Goal: Task Accomplishment & Management: Manage account settings

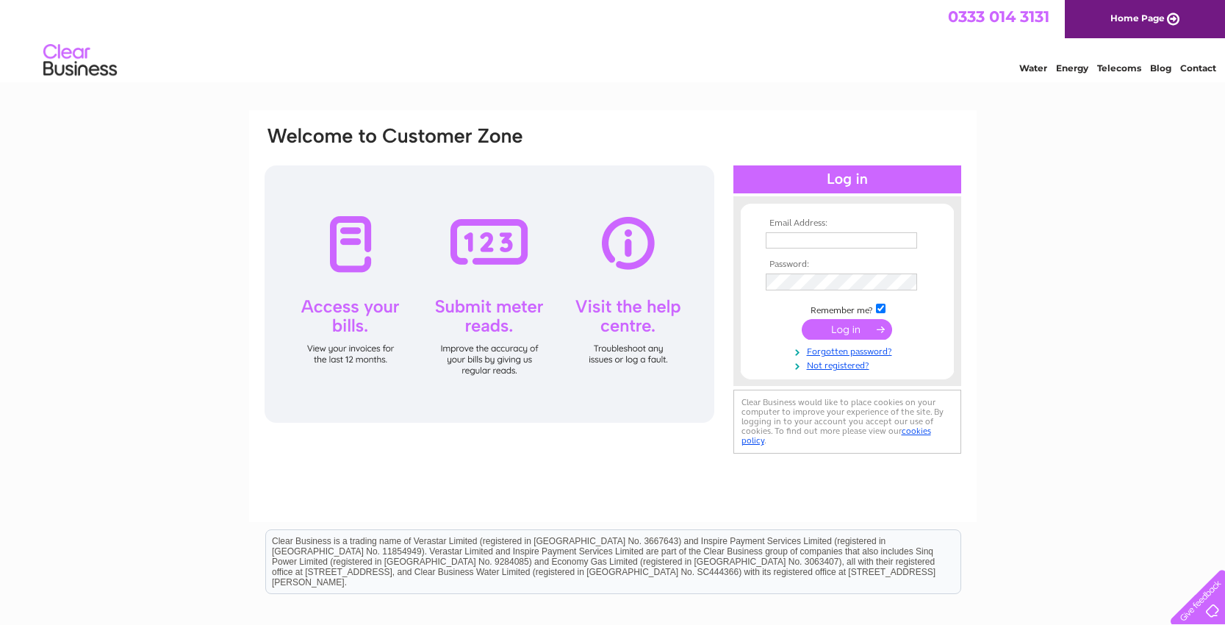
click at [796, 231] on td at bounding box center [847, 241] width 171 height 24
click at [1092, 299] on div "Email Address: Password:" at bounding box center [612, 441] width 1225 height 663
click at [847, 345] on link "Forgotten password?" at bounding box center [849, 350] width 167 height 14
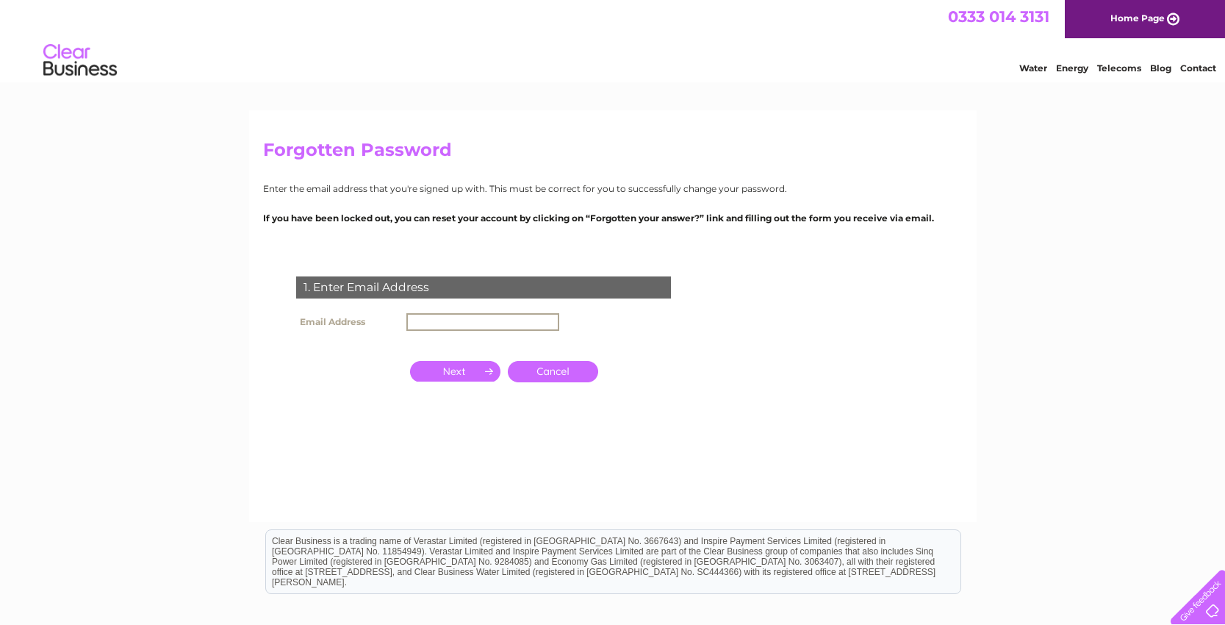
click at [429, 322] on input "text" at bounding box center [482, 322] width 153 height 18
type input "[EMAIL_ADDRESS][DOMAIN_NAME]"
click at [444, 367] on input "button" at bounding box center [455, 371] width 90 height 21
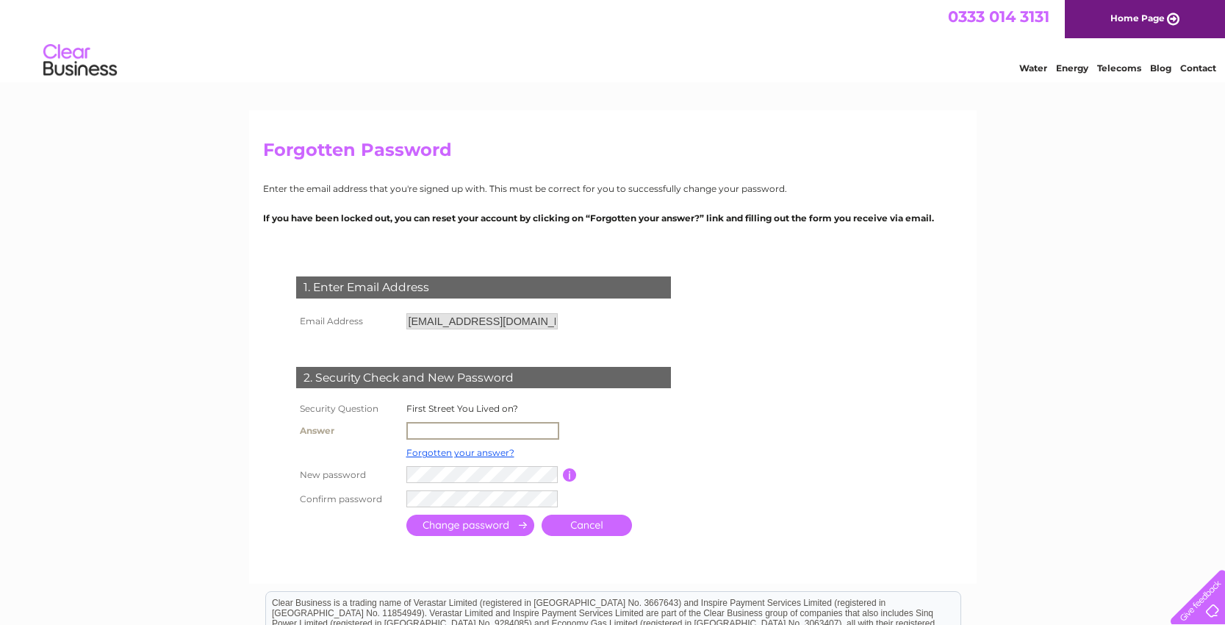
click at [438, 426] on input "text" at bounding box center [482, 431] width 153 height 18
type input "[GEOGRAPHIC_DATA]"
click at [488, 527] on input "submit" at bounding box center [470, 523] width 128 height 21
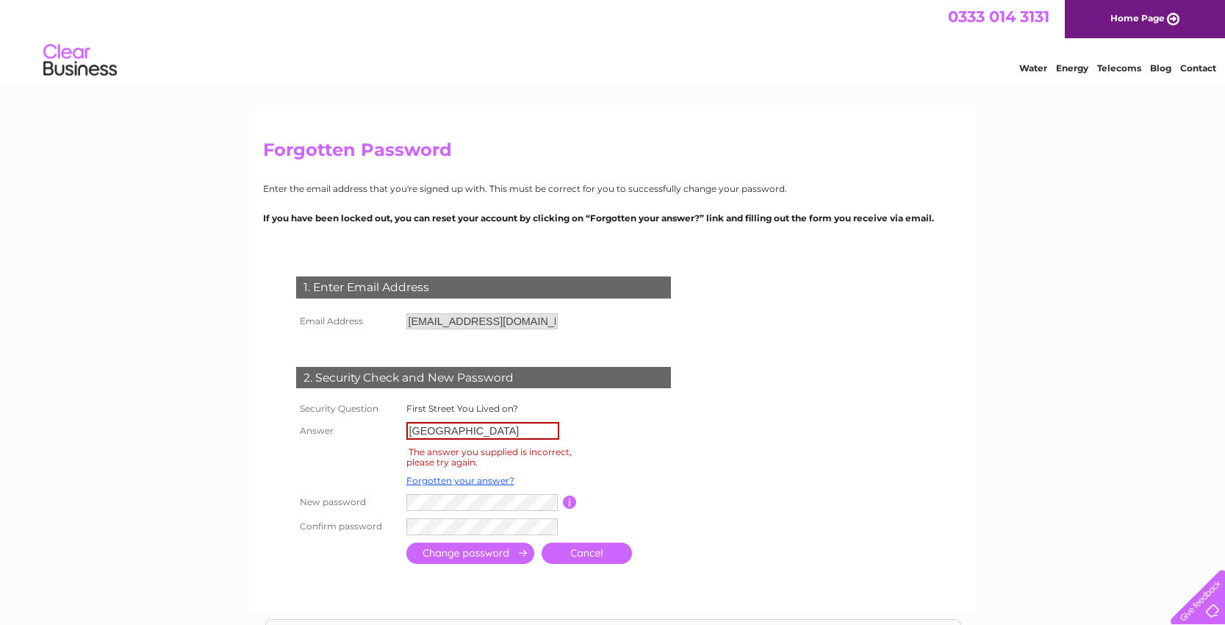
click at [548, 432] on input "[GEOGRAPHIC_DATA]" at bounding box center [482, 431] width 153 height 18
type input "Woodhouse Grove"
click at [796, 440] on form "1. Enter Email Address Email Address peckish@hotmail.com Cancel" at bounding box center [613, 422] width 700 height 350
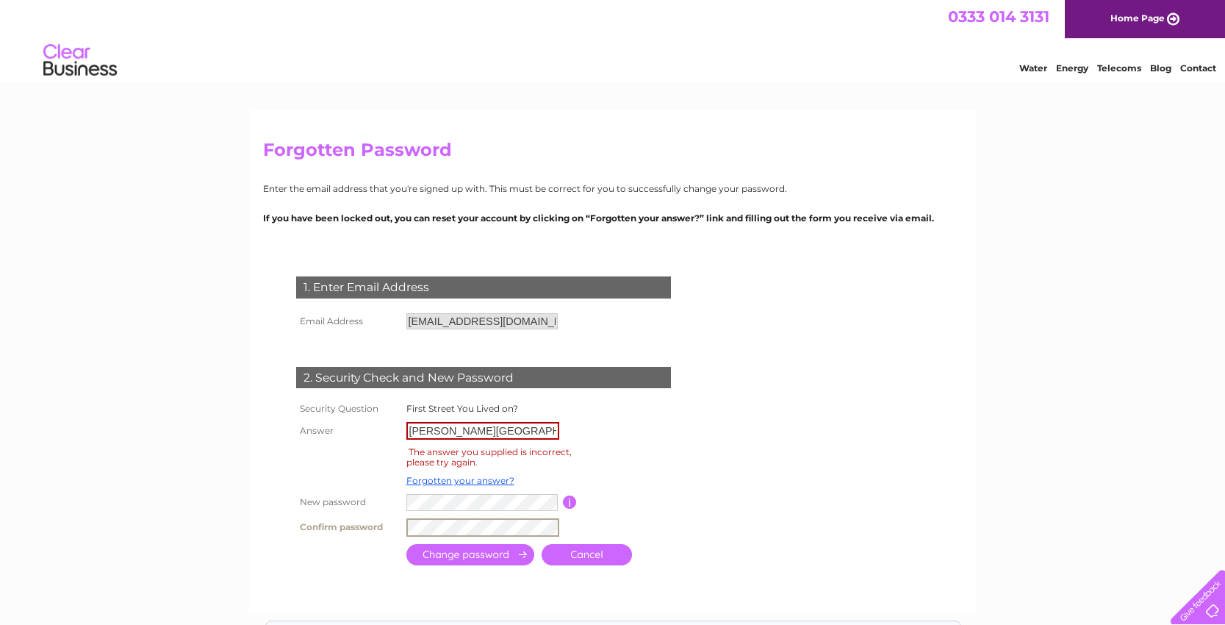
click at [443, 551] on input "submit" at bounding box center [470, 554] width 128 height 21
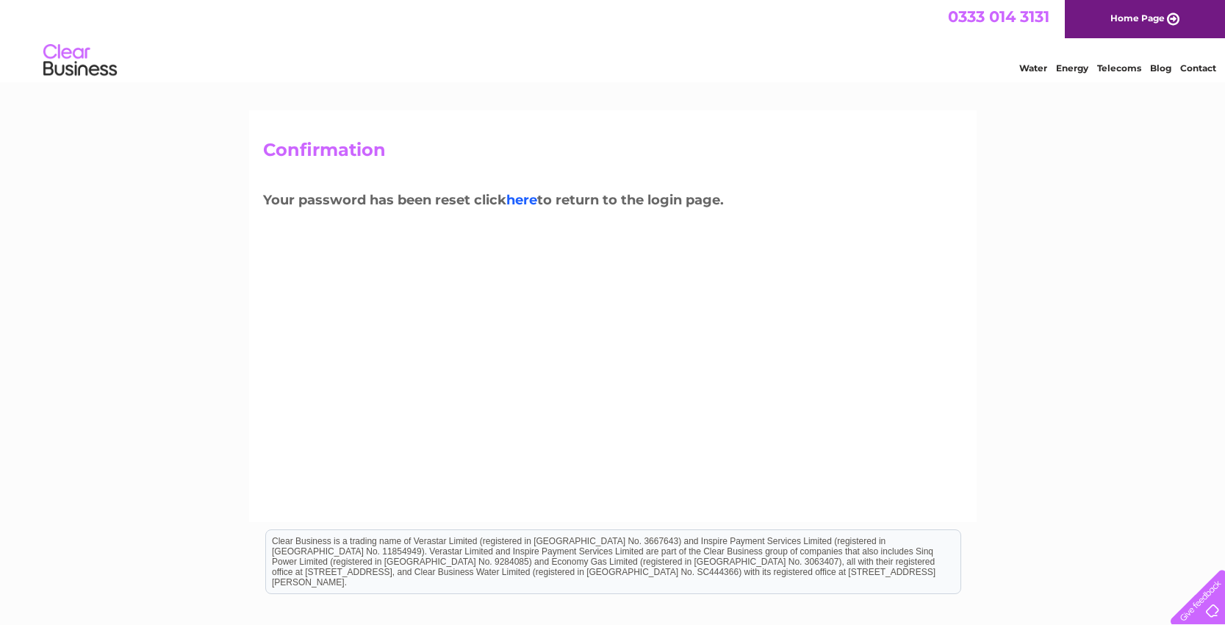
click at [534, 196] on link "here" at bounding box center [521, 200] width 31 height 16
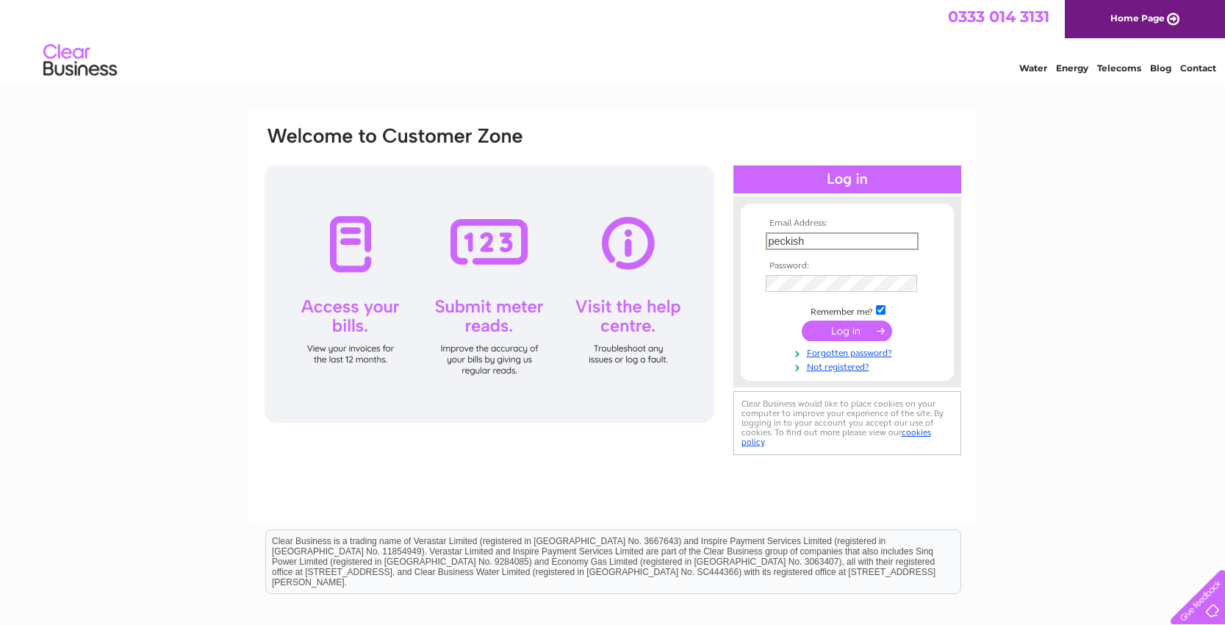
type input "peckish@hotmail.com"
click at [847, 329] on input "submit" at bounding box center [847, 330] width 90 height 21
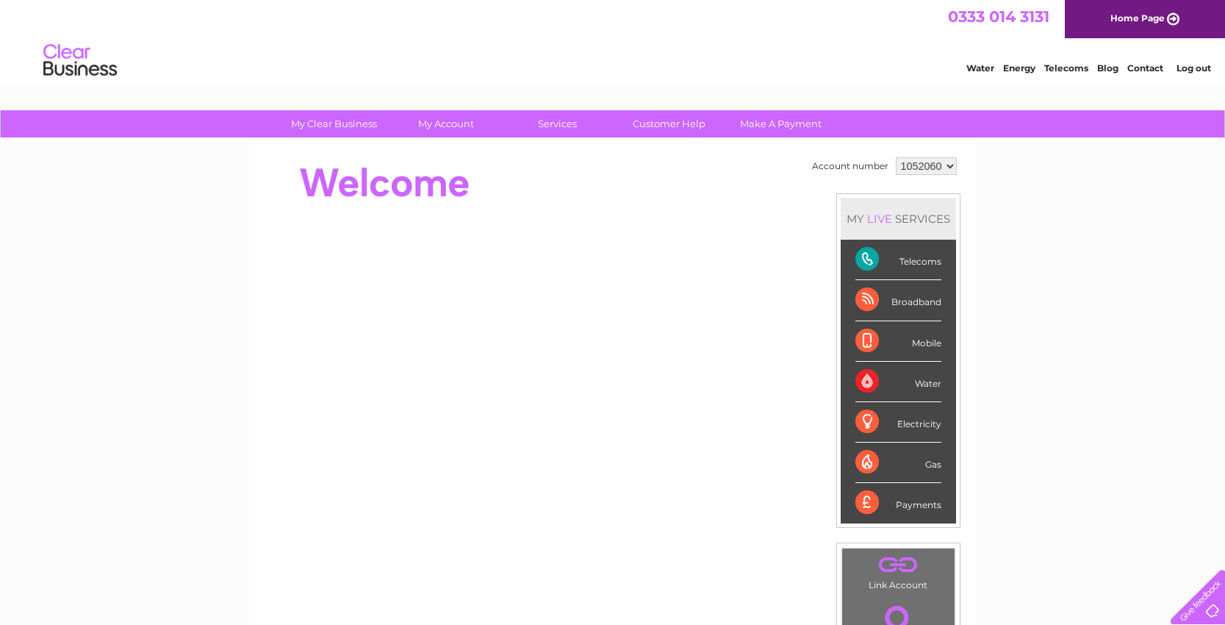
click at [924, 503] on div "Payments" at bounding box center [899, 503] width 86 height 40
click at [925, 504] on div "Payments" at bounding box center [899, 503] width 86 height 40
click at [874, 504] on div "Payments" at bounding box center [899, 503] width 86 height 40
click at [866, 264] on div "Telecoms" at bounding box center [899, 260] width 86 height 40
click at [980, 274] on div "My Clear Business Login Details My Details My Preferences Link Account My Accou…" at bounding box center [612, 523] width 1225 height 826
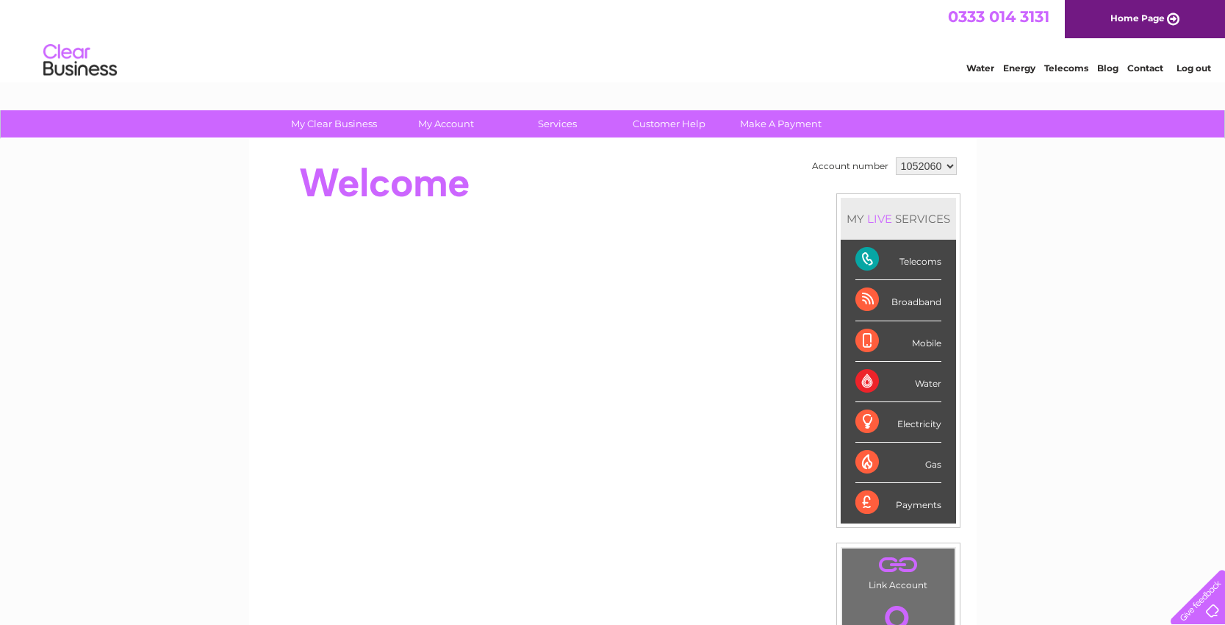
click at [997, 297] on div "My Clear Business Login Details My Details My Preferences Link Account My Accou…" at bounding box center [612, 523] width 1225 height 826
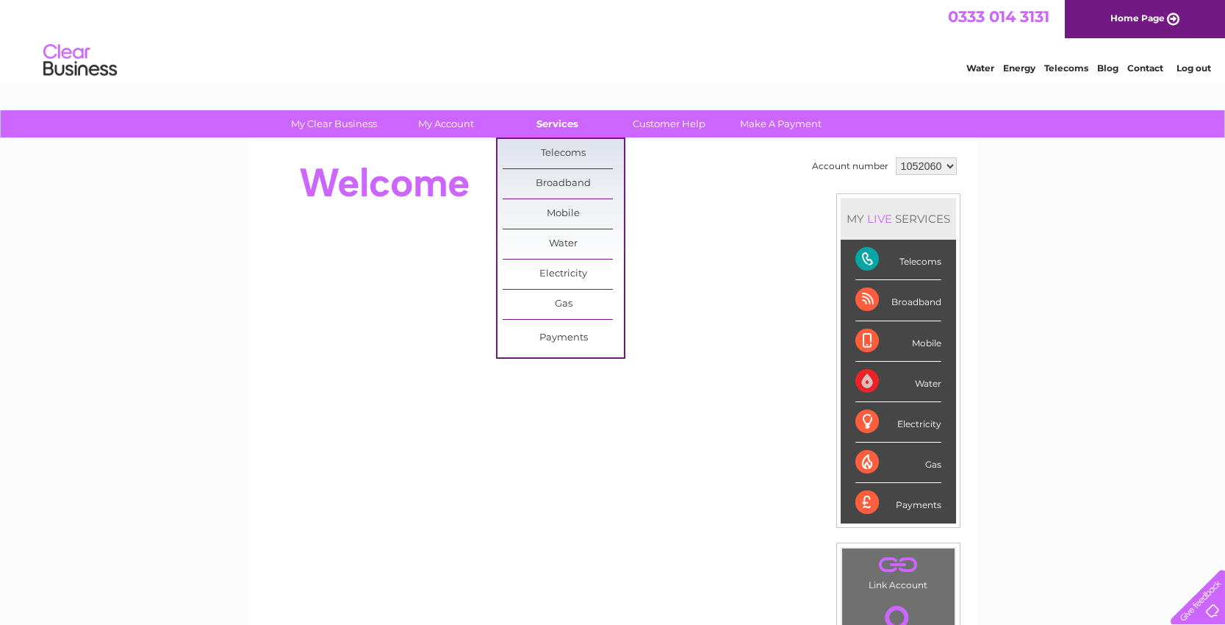
click at [562, 130] on link "Services" at bounding box center [557, 123] width 121 height 27
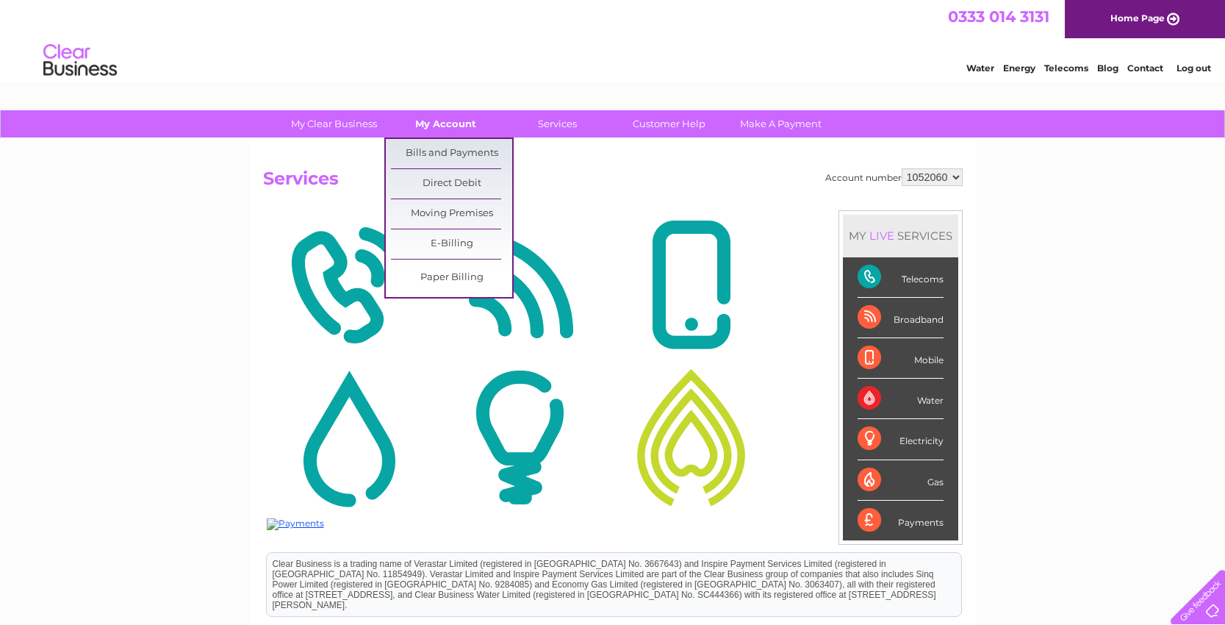
click at [458, 121] on link "My Account" at bounding box center [445, 123] width 121 height 27
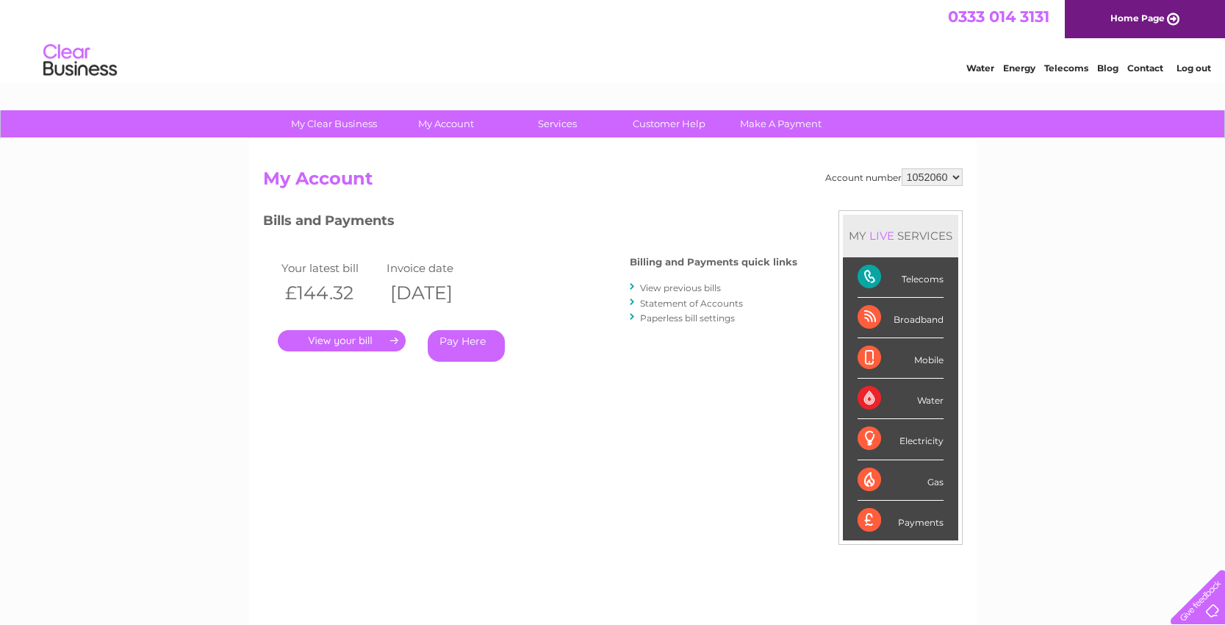
click at [794, 398] on div "Bills and Payments Billing and Payments quick links View previous bills Stateme…" at bounding box center [530, 307] width 534 height 194
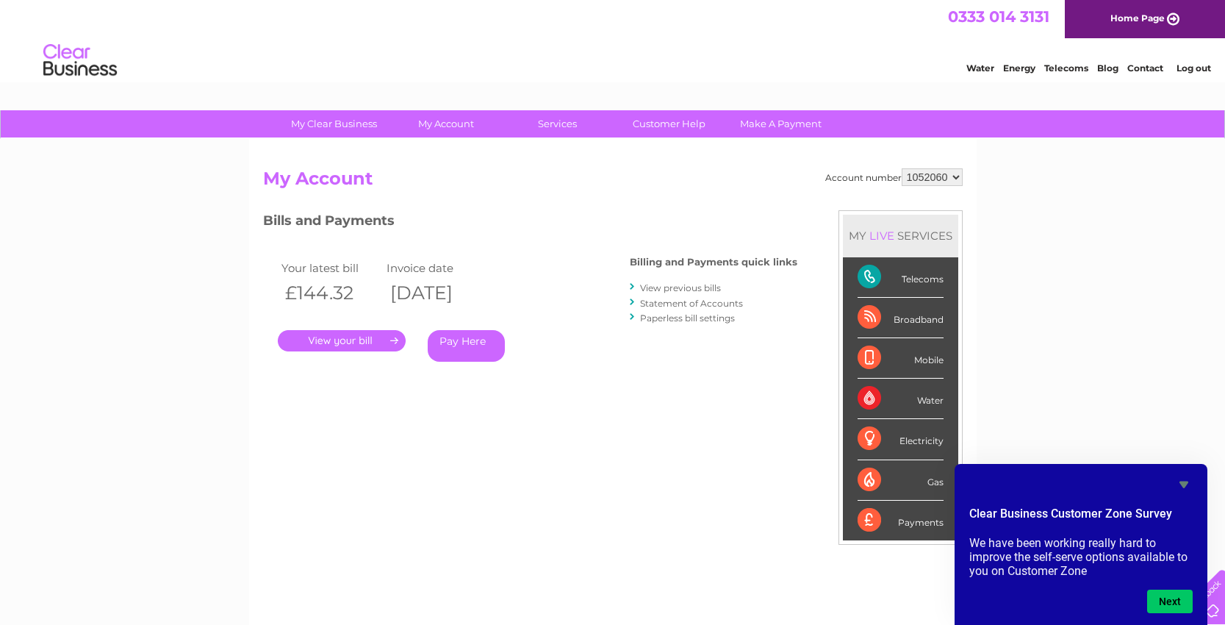
click at [365, 343] on link "." at bounding box center [342, 340] width 128 height 21
click at [1006, 276] on div "My Clear Business Login Details My Details My Preferences Link Account My Accou…" at bounding box center [612, 493] width 1225 height 767
click at [886, 275] on div "Telecoms" at bounding box center [901, 277] width 86 height 40
click at [1033, 329] on div "My Clear Business Login Details My Details My Preferences Link Account My Accou…" at bounding box center [612, 493] width 1225 height 767
click at [1189, 485] on icon "Hide survey" at bounding box center [1184, 485] width 18 height 18
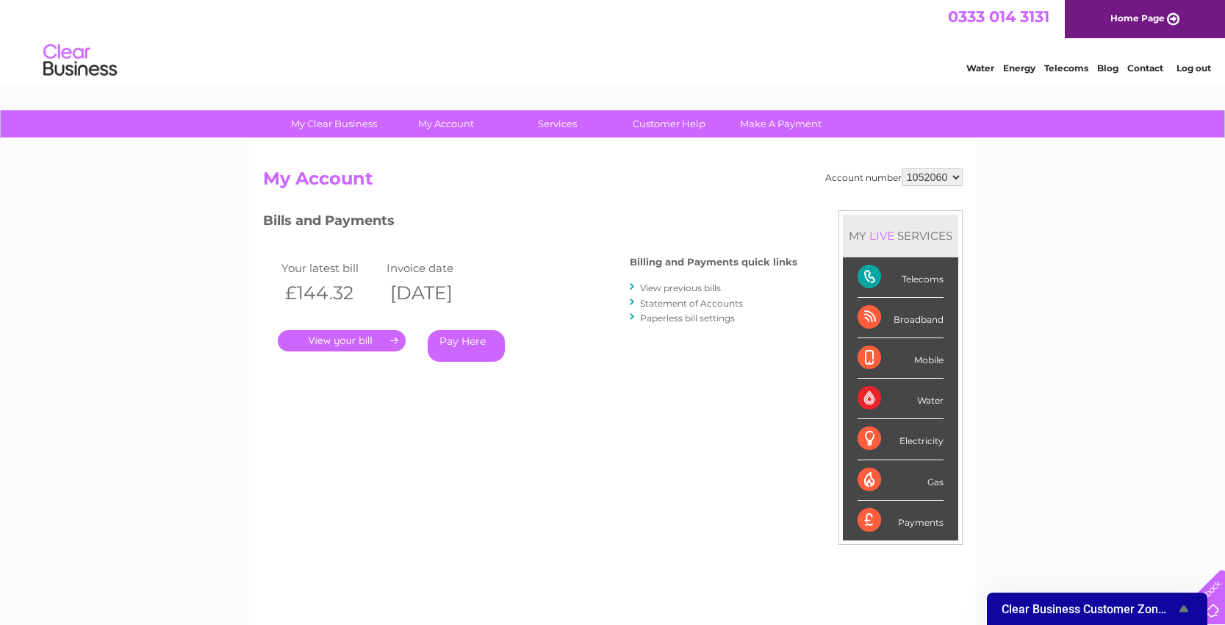
click at [1141, 484] on div "My Clear Business Login Details My Details My Preferences Link Account My Accou…" at bounding box center [612, 493] width 1225 height 767
click at [1060, 362] on div "My Clear Business Login Details My Details My Preferences Link Account My Accou…" at bounding box center [612, 493] width 1225 height 767
click at [482, 171] on h2 "My Account" at bounding box center [613, 182] width 700 height 28
click at [1051, 167] on div "My Clear Business Login Details My Details My Preferences Link Account My Accou…" at bounding box center [612, 493] width 1225 height 767
click at [510, 193] on h2 "My Account" at bounding box center [613, 182] width 700 height 28
